Goal: Task Accomplishment & Management: Use online tool/utility

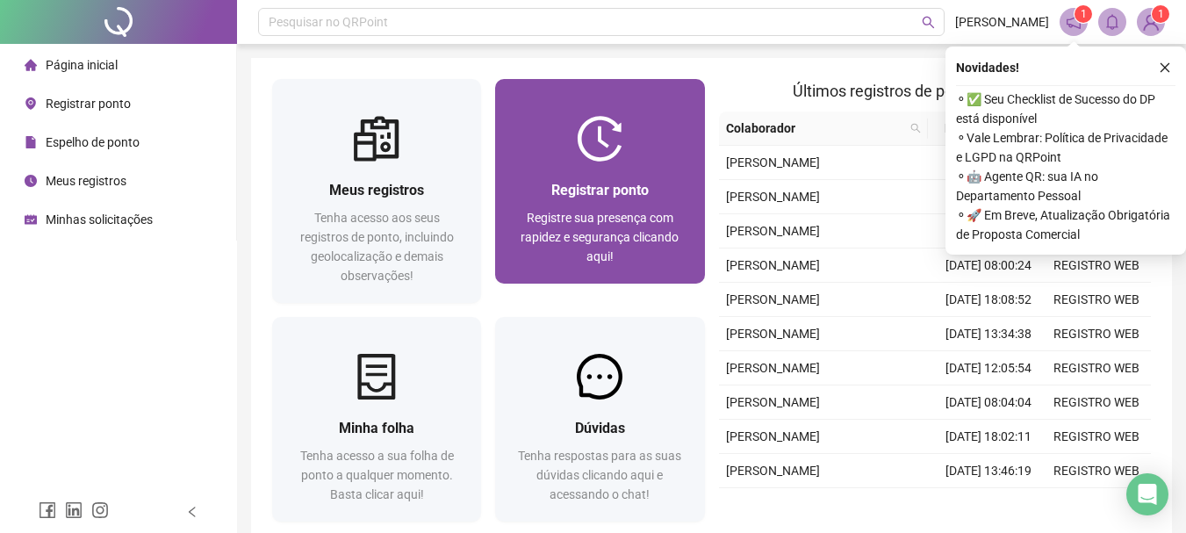
click at [650, 202] on div "Registrar ponto Registre sua presença com rapidez e segurança clicando aqui!" at bounding box center [599, 222] width 167 height 87
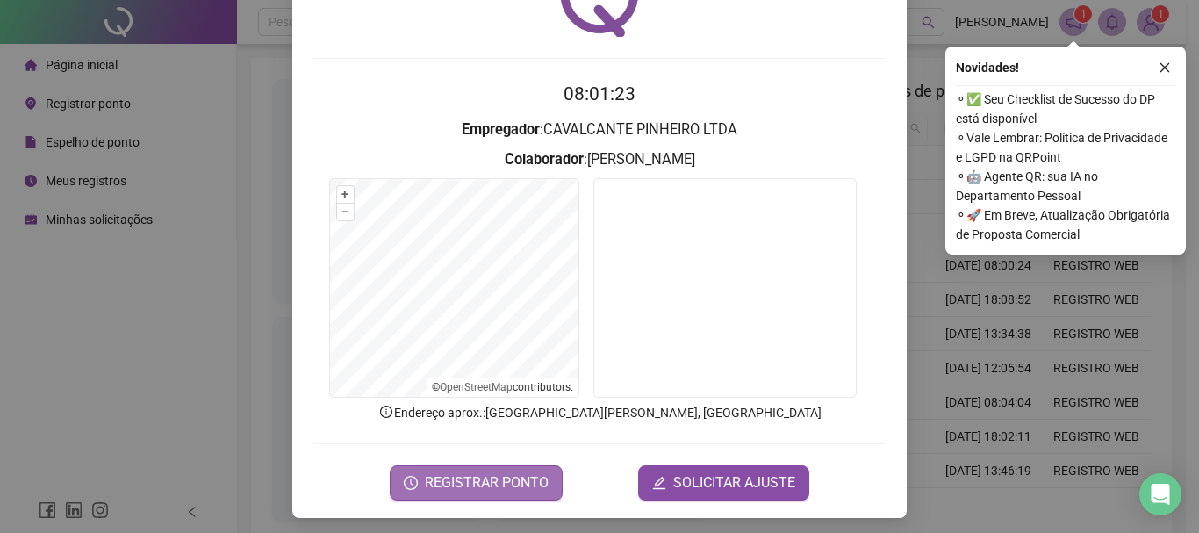
scroll to position [114, 0]
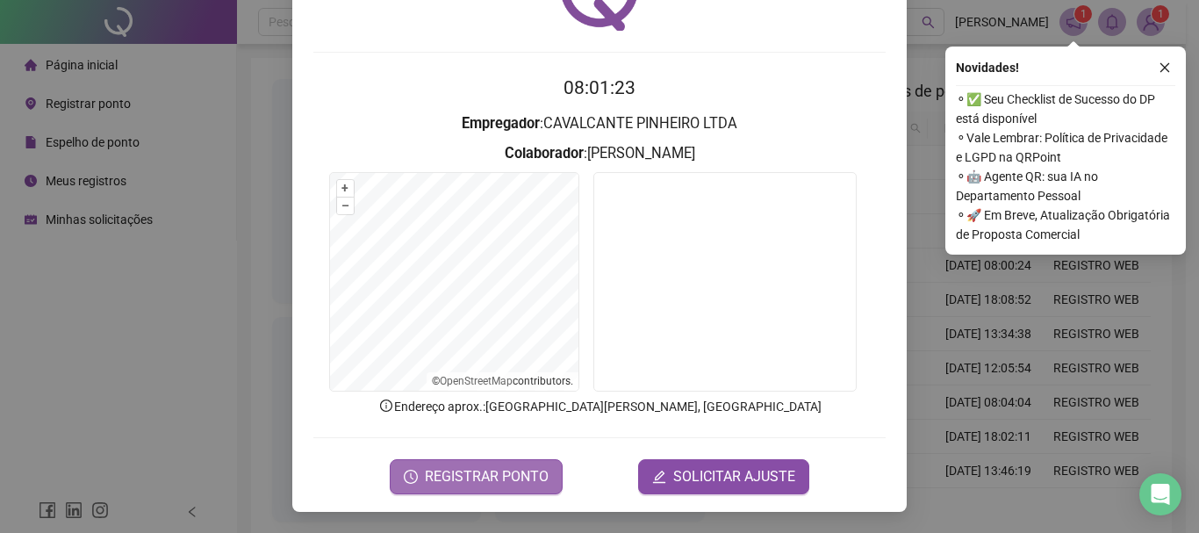
click at [476, 473] on span "REGISTRAR PONTO" at bounding box center [487, 476] width 124 height 21
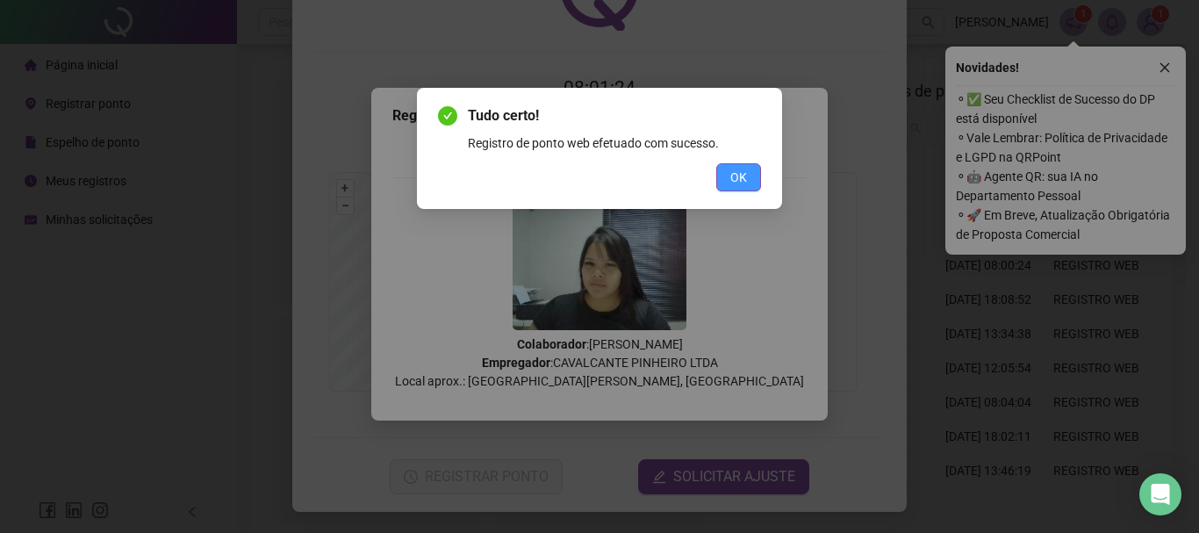
click at [729, 185] on button "OK" at bounding box center [738, 177] width 45 height 28
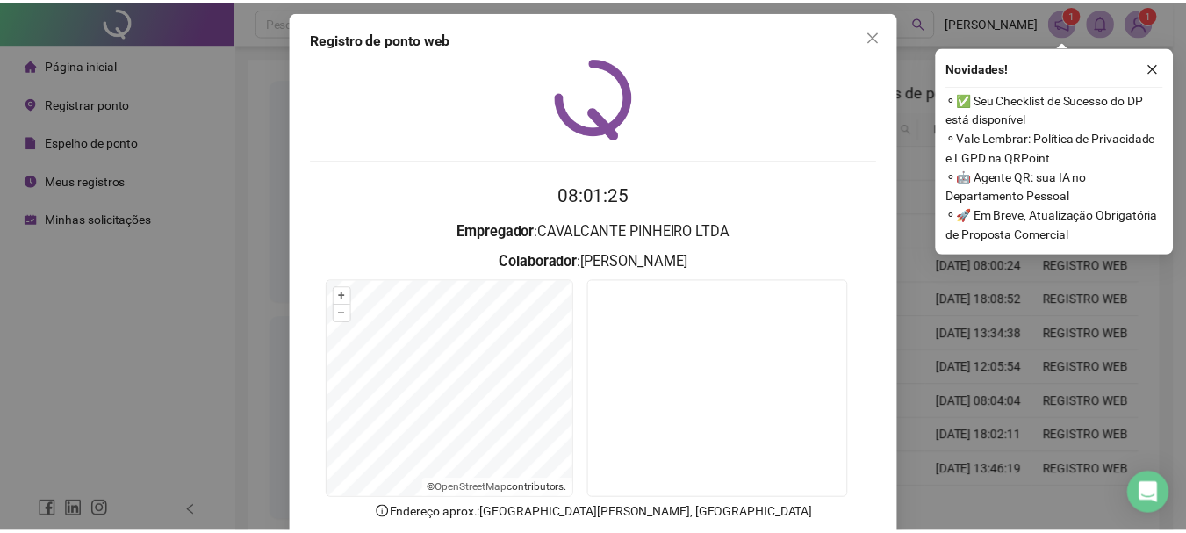
scroll to position [0, 0]
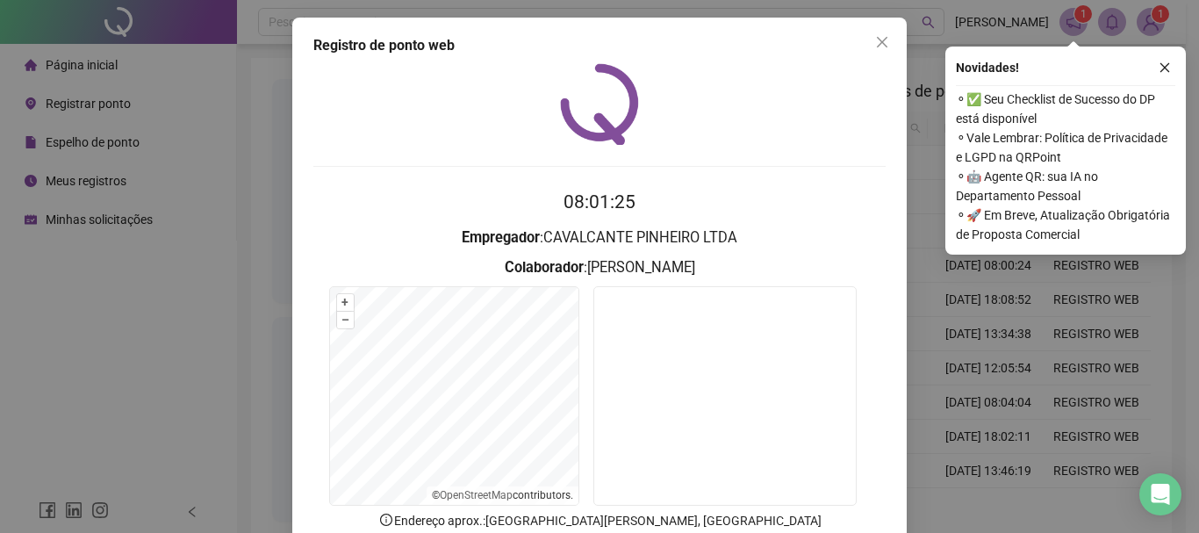
click at [896, 31] on div "Registro de ponto web 08:01:25 Empregador : CAVALCANTE PINHEIRO LTDA Colaborado…" at bounding box center [599, 322] width 614 height 608
click at [868, 47] on span "Close" at bounding box center [882, 42] width 28 height 14
